Goal: Navigation & Orientation: Find specific page/section

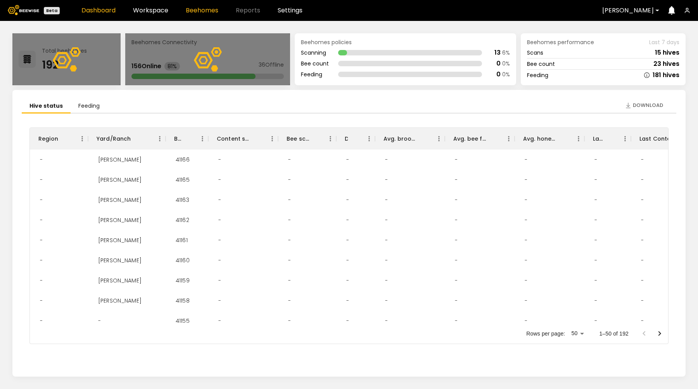
click at [192, 9] on link "Beehomes" at bounding box center [202, 10] width 33 height 6
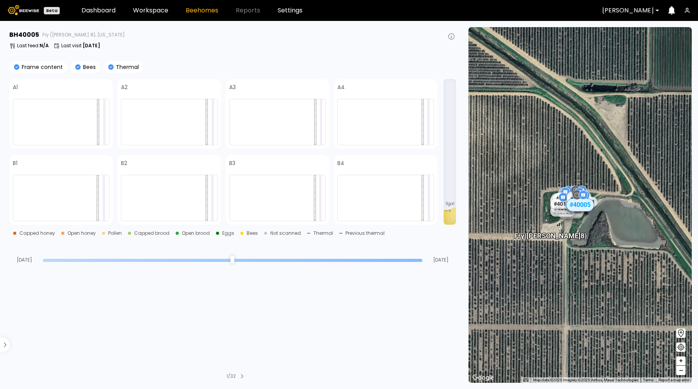
click at [223, 322] on section "BH 40005 Fry (Dixon 8), California Last feed : N/A Last visit : Apr 08 Frame co…" at bounding box center [234, 205] width 458 height 368
click at [196, 7] on link "Beehomes" at bounding box center [202, 10] width 33 height 6
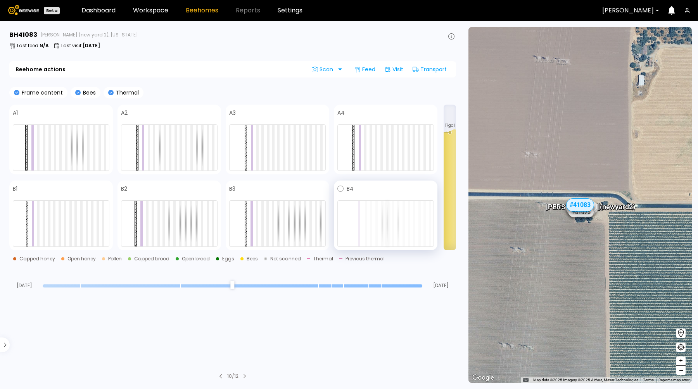
click at [388, 221] on div at bounding box center [387, 224] width 2 height 46
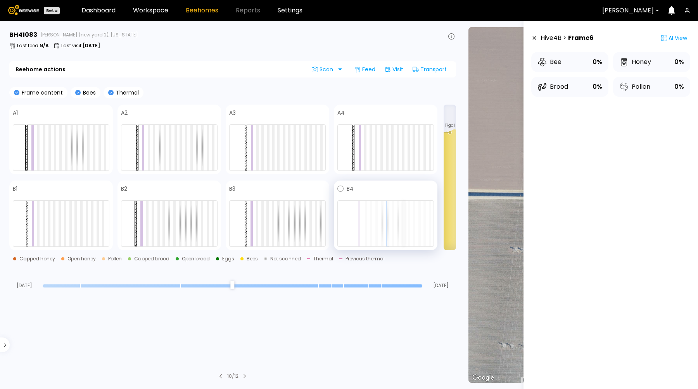
click at [403, 221] on div at bounding box center [404, 224] width 2 height 46
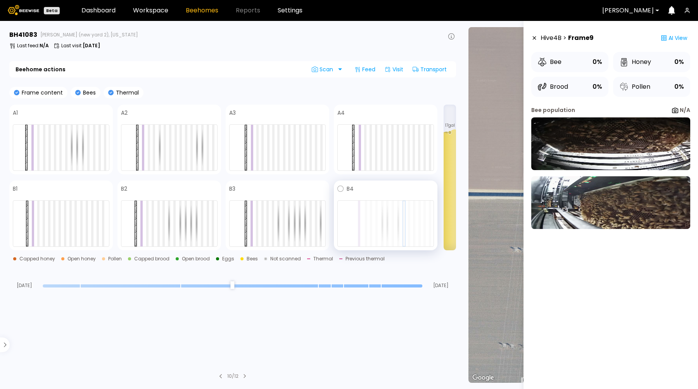
click at [432, 225] on div at bounding box center [385, 224] width 97 height 47
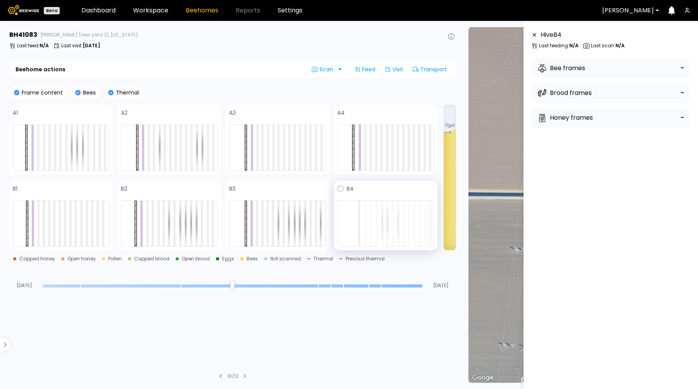
click at [431, 225] on div at bounding box center [430, 224] width 2 height 46
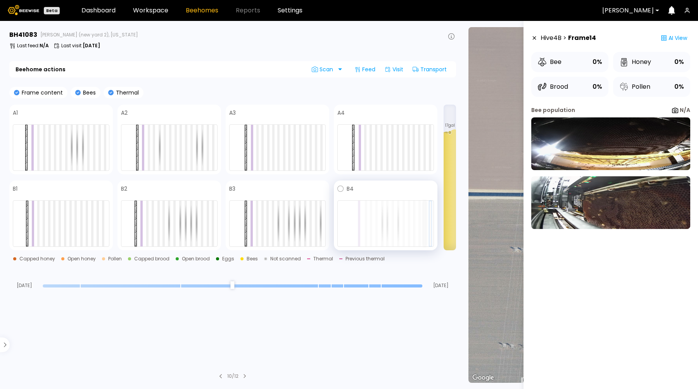
click at [424, 224] on div at bounding box center [425, 224] width 2 height 46
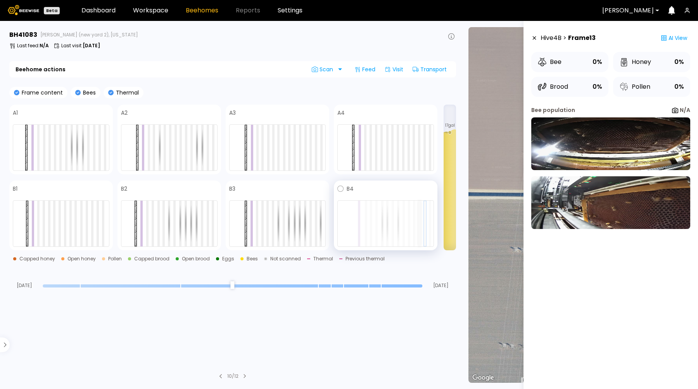
click at [419, 224] on div at bounding box center [420, 224] width 2 height 46
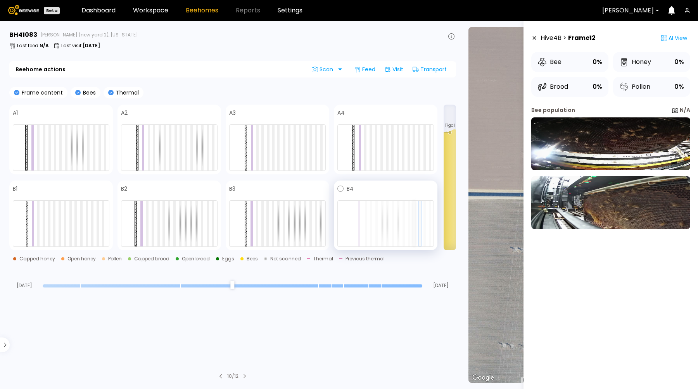
click at [414, 224] on div at bounding box center [414, 224] width 2 height 46
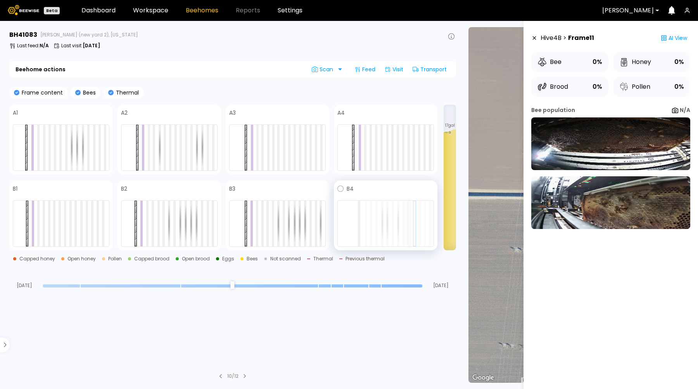
click at [409, 224] on div at bounding box center [409, 224] width 2 height 46
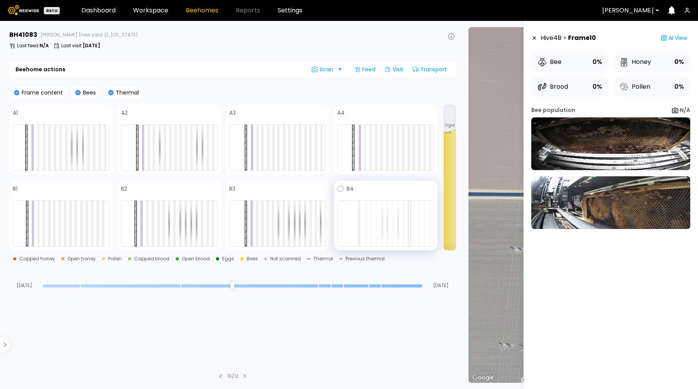
click at [400, 222] on div at bounding box center [385, 224] width 97 height 47
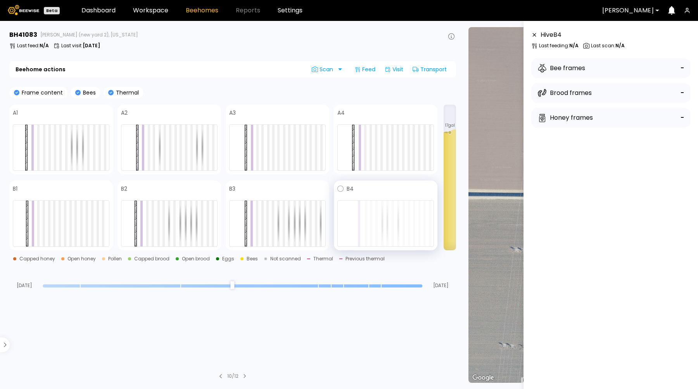
click at [400, 215] on div at bounding box center [385, 224] width 97 height 47
click at [411, 209] on div at bounding box center [385, 224] width 97 height 47
click at [416, 208] on div at bounding box center [385, 224] width 97 height 47
click at [414, 208] on div at bounding box center [414, 224] width 2 height 46
